Goal: Task Accomplishment & Management: Manage account settings

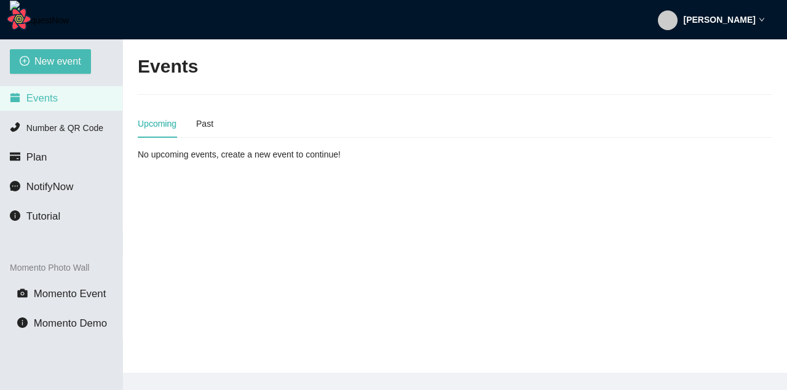
click at [736, 28] on div "[PERSON_NAME]" at bounding box center [711, 19] width 107 height 39
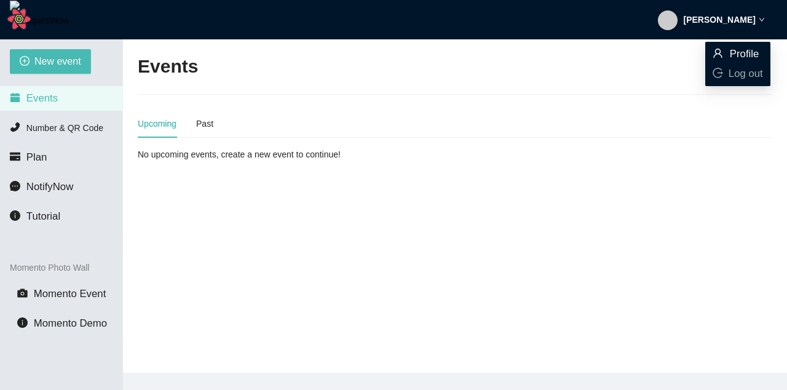
click at [720, 53] on icon "user" at bounding box center [717, 53] width 10 height 10
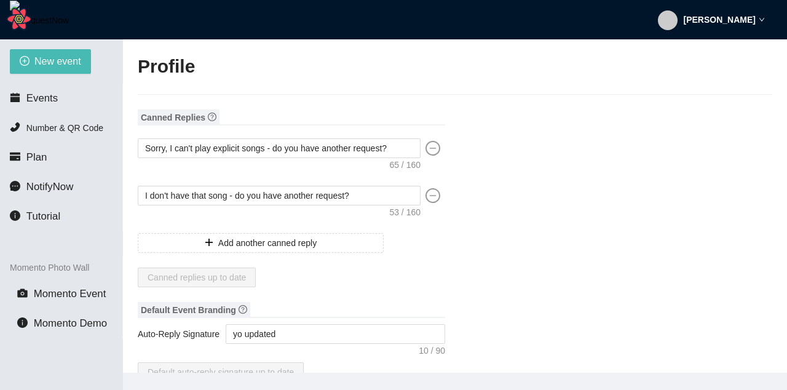
type input "[PERSON_NAME]"
type input "tooper34"
type input "Yo "QUOTE" coco single '"
type input "DJ"
type input "[PHONE_NUMBER]"
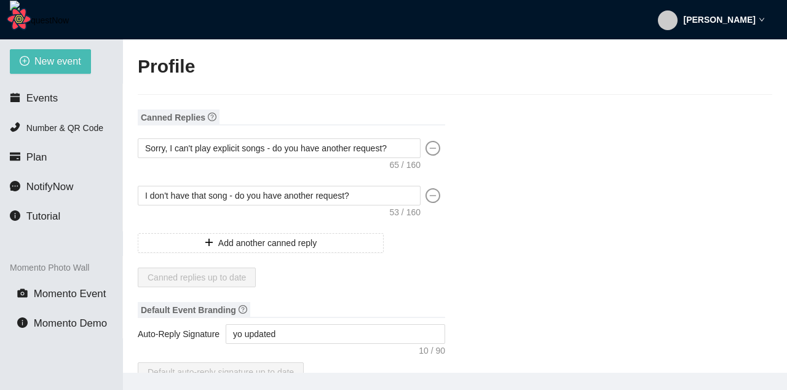
type input "[EMAIL_ADDRESS][DOMAIN_NAME]"
type input "[URL]"
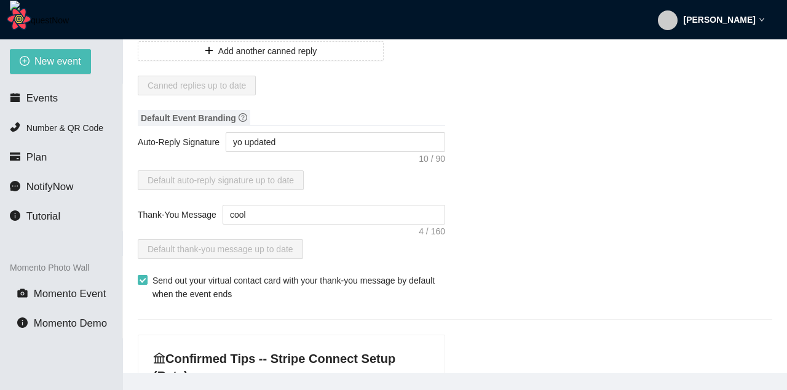
scroll to position [443, 0]
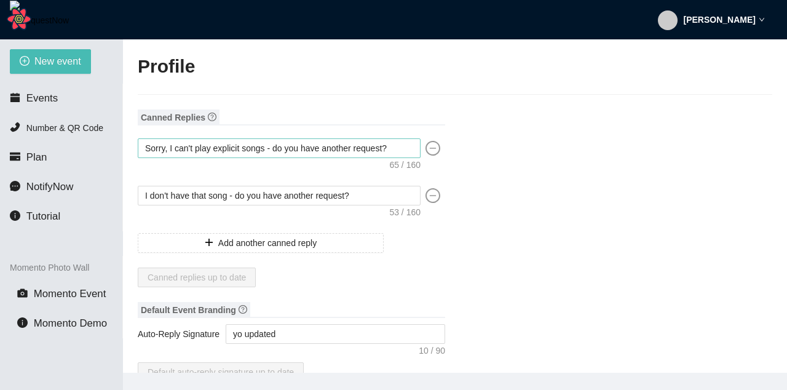
type input "[PERSON_NAME]"
type input "tooper34"
type input "Yo "QUOTE" coco single '"
type input "DJ"
type input "[PHONE_NUMBER]"
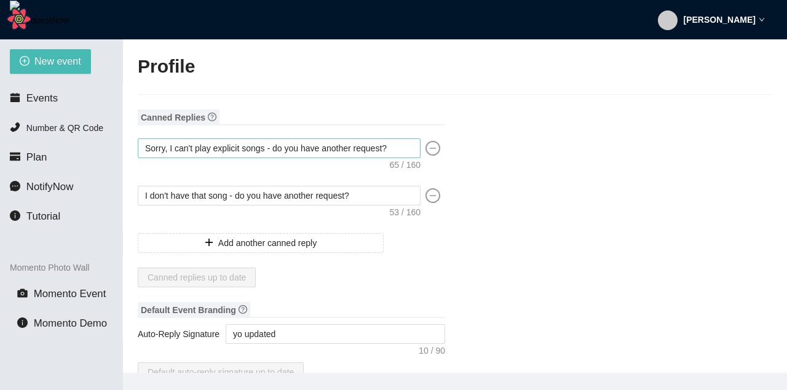
type input "[EMAIL_ADDRESS][DOMAIN_NAME]"
type input "[URL]"
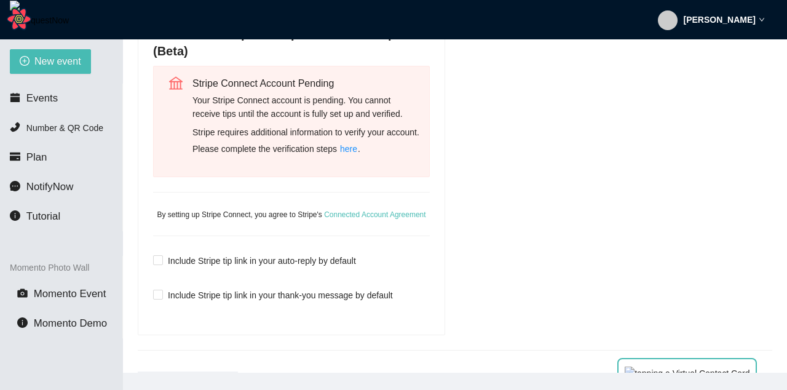
scroll to position [369, 0]
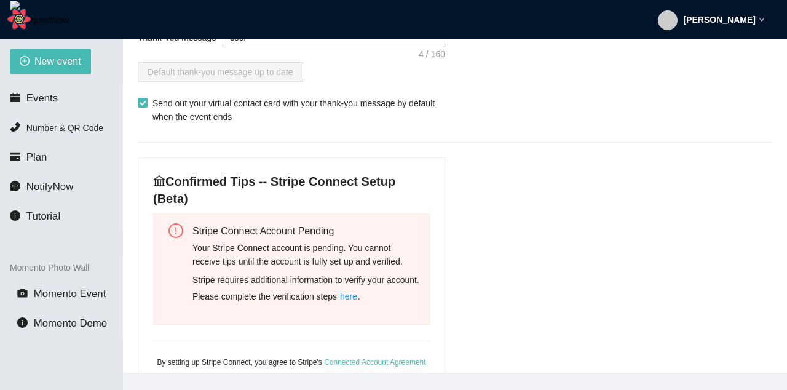
click at [242, 293] on div "Stripe requires additional information to verify your account. Please complete …" at bounding box center [305, 289] width 227 height 33
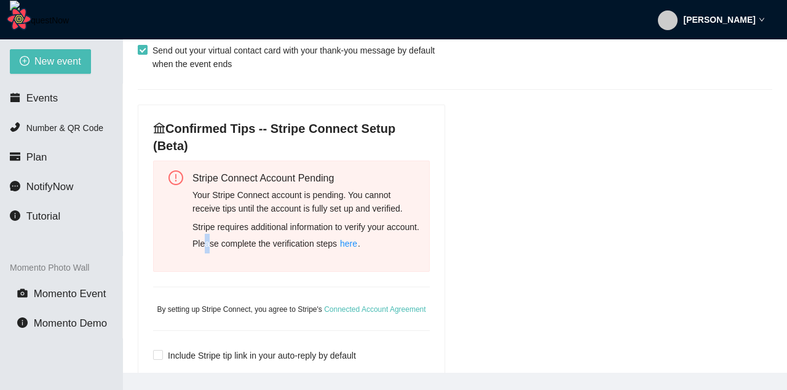
scroll to position [443, 0]
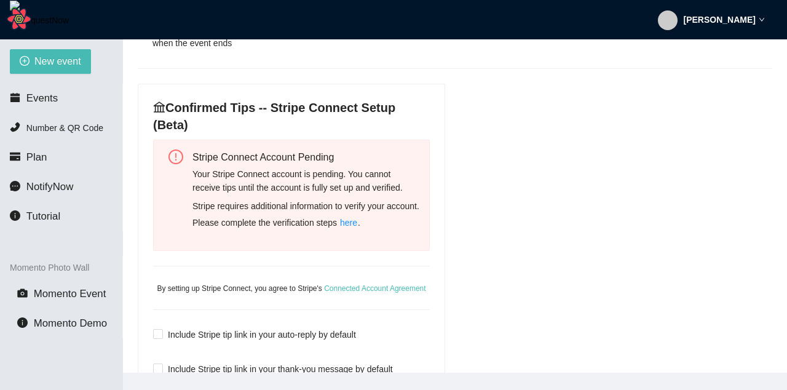
click at [282, 224] on div "Stripe requires additional information to verify your account. Please complete …" at bounding box center [305, 215] width 227 height 33
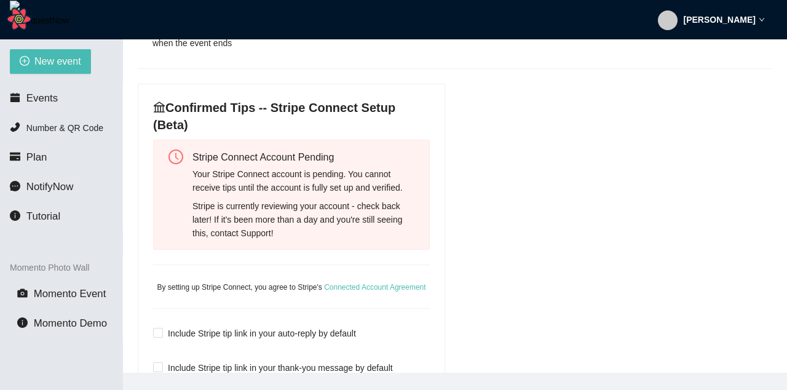
click at [323, 229] on div "Stripe is currently reviewing your account - check back later! If it's been mor…" at bounding box center [305, 219] width 227 height 41
